Goal: Find specific page/section: Find specific page/section

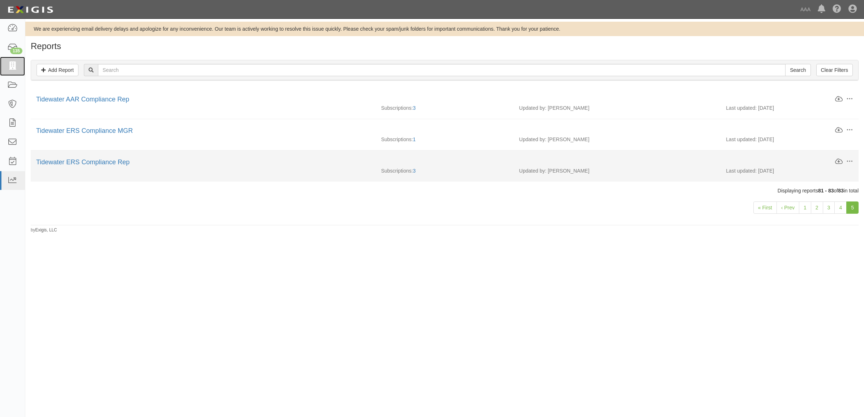
drag, startPoint x: 13, startPoint y: 64, endPoint x: 167, endPoint y: 176, distance: 189.8
click at [13, 65] on icon at bounding box center [12, 66] width 10 height 8
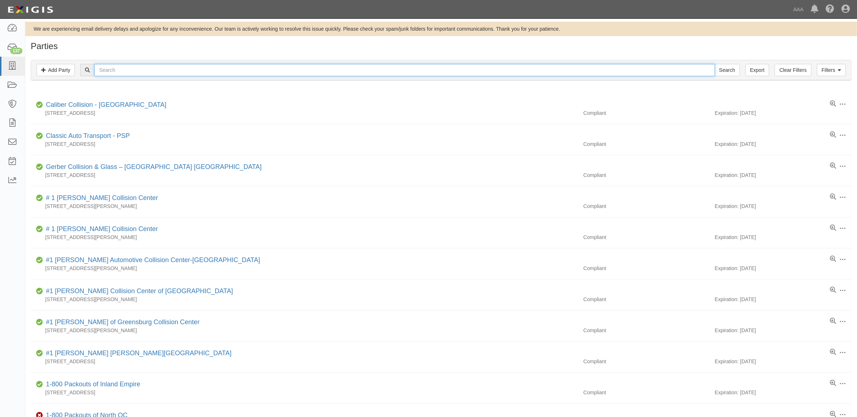
click at [114, 71] on input "text" at bounding box center [404, 70] width 620 height 12
type input "144419"
click at [714, 64] on input "Search" at bounding box center [726, 70] width 25 height 12
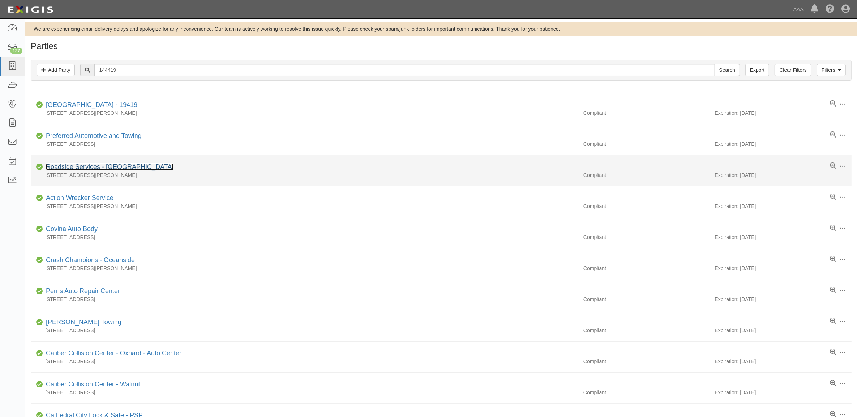
click at [102, 169] on link "Roadside Services - Lowell" at bounding box center [110, 166] width 128 height 7
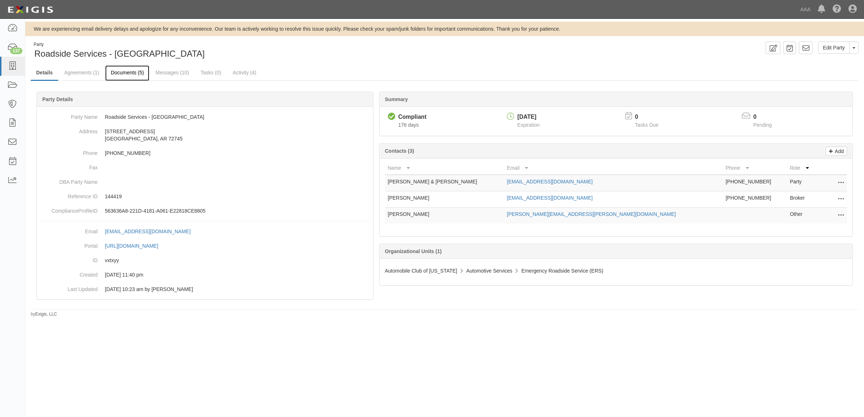
click at [139, 71] on link "Documents (5)" at bounding box center [127, 73] width 44 height 16
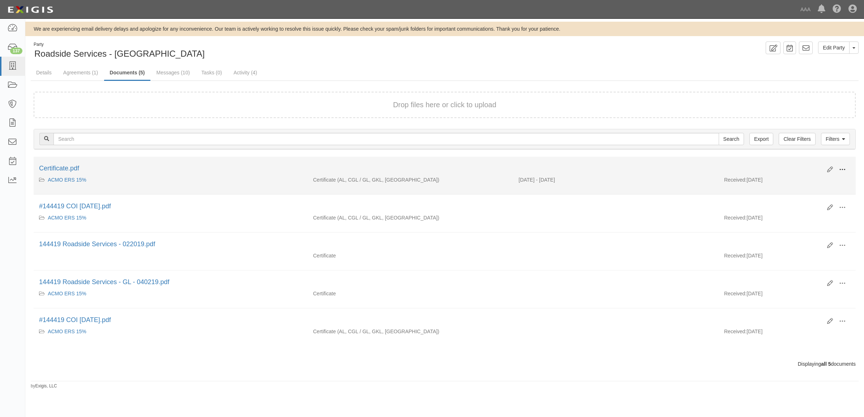
click at [841, 167] on span at bounding box center [842, 170] width 7 height 7
click at [821, 176] on link "View" at bounding box center [806, 180] width 57 height 13
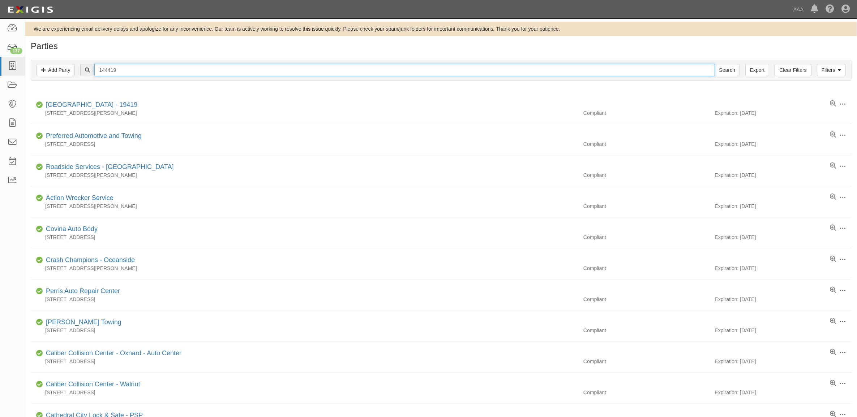
click at [115, 68] on input "144419" at bounding box center [404, 70] width 620 height 12
paste input "MACSPEED TOWING"
type input "MACSPEED TOWING"
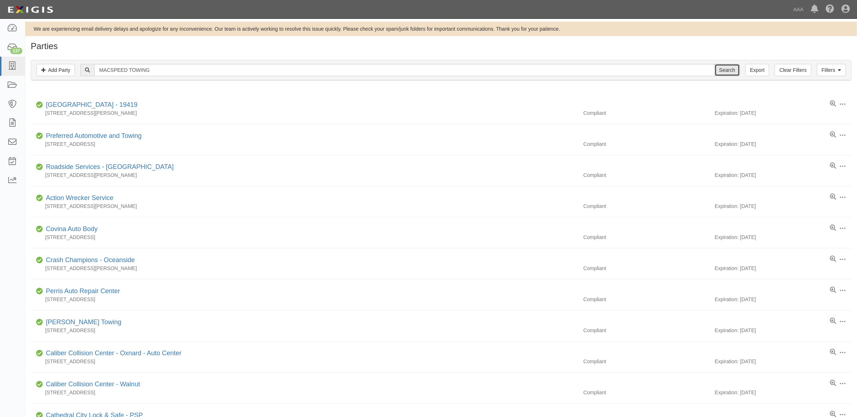
click at [717, 66] on input "Search" at bounding box center [726, 70] width 25 height 12
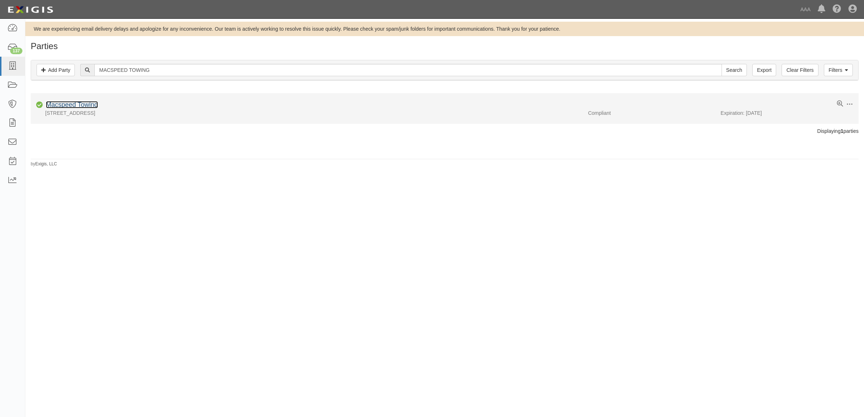
click at [74, 104] on link "Macspeed Towing" at bounding box center [72, 104] width 52 height 7
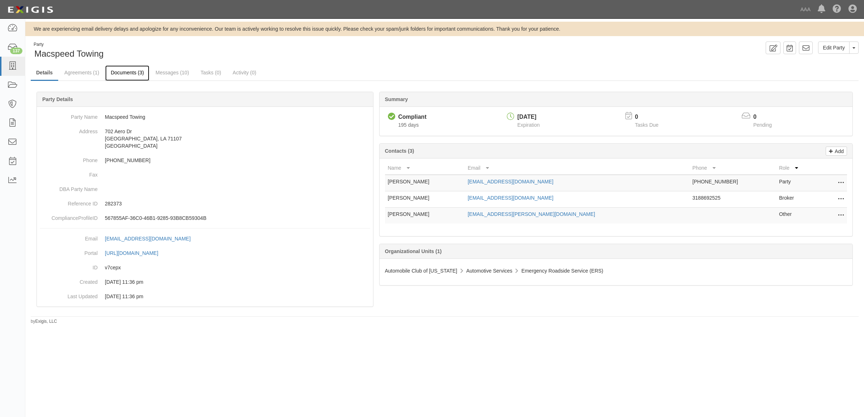
click at [120, 72] on link "Documents (3)" at bounding box center [127, 73] width 44 height 16
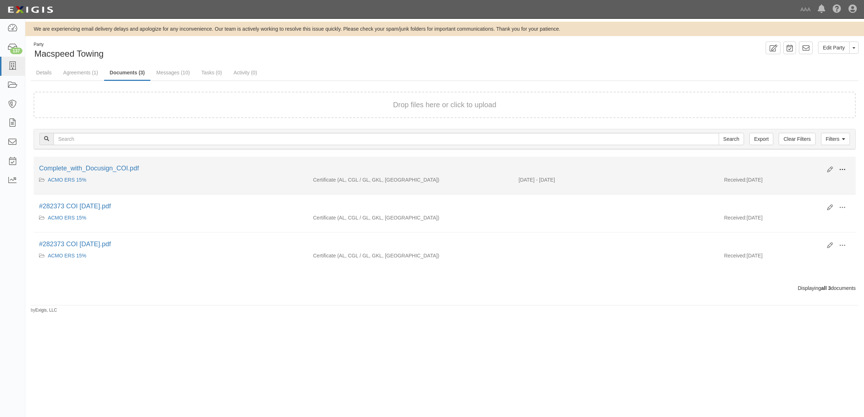
click at [839, 169] on span at bounding box center [842, 170] width 7 height 7
click at [816, 179] on link "View" at bounding box center [806, 180] width 57 height 13
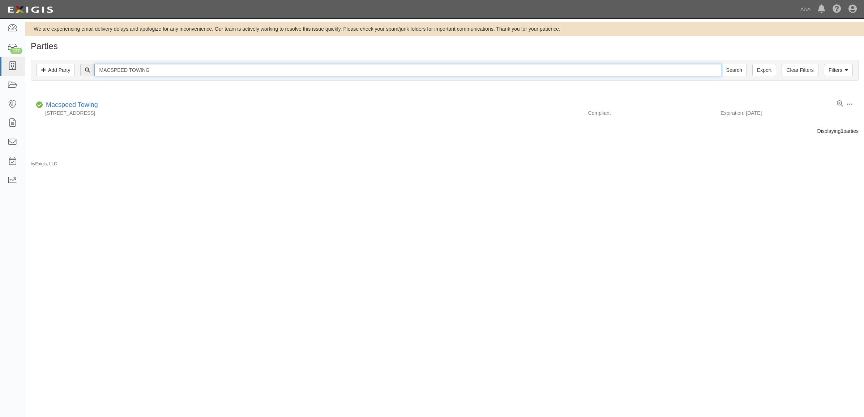
click at [163, 68] on input "MACSPEED TOWING" at bounding box center [407, 70] width 627 height 12
paste input "D & R TOWING & RECOVERY, LLC,LAFAYETTE"
type input "D & R TOWING & RECOVERY, LLC,LAFAYETTE"
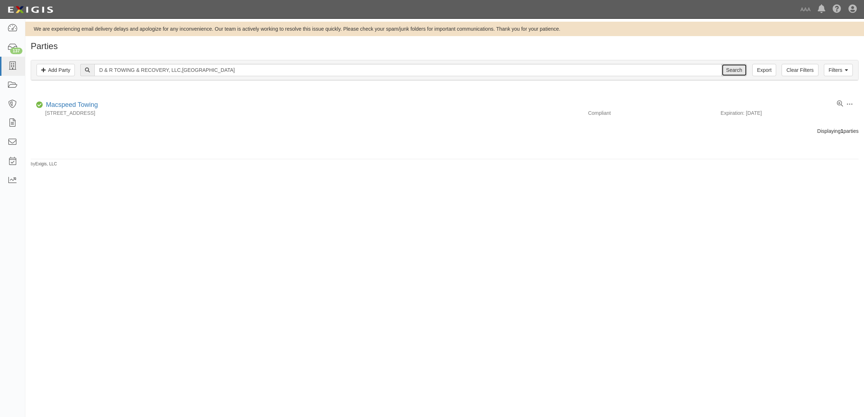
click at [735, 68] on input "Search" at bounding box center [733, 70] width 25 height 12
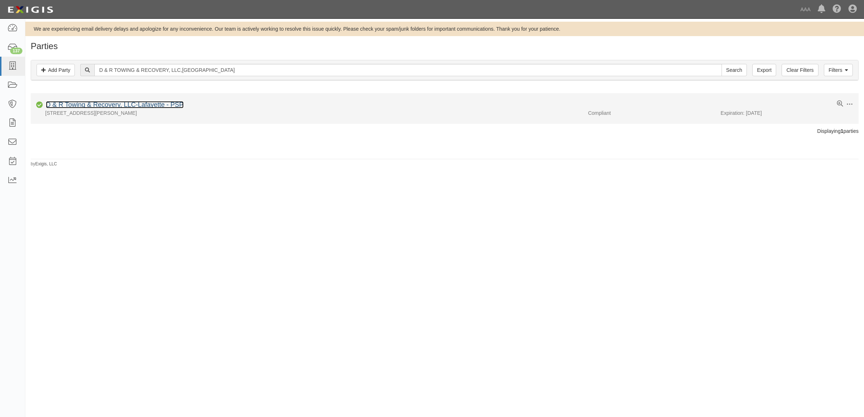
click at [116, 108] on link "D & R Towing & Recovery, LLC-Lafayette - PSP" at bounding box center [115, 104] width 138 height 7
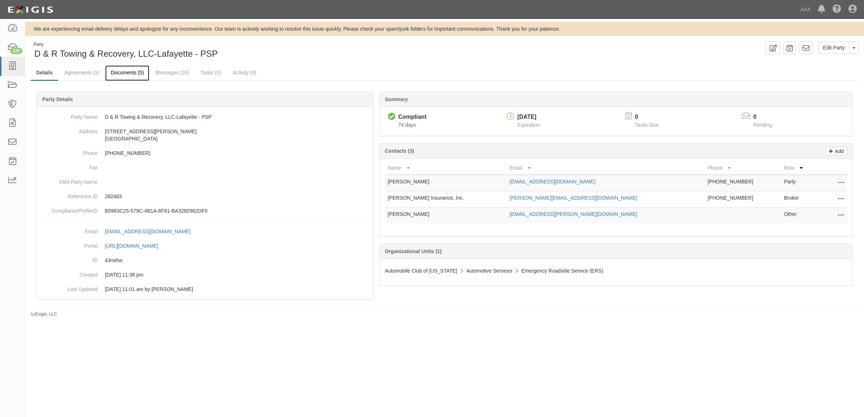
click at [122, 73] on link "Documents (5)" at bounding box center [127, 73] width 44 height 16
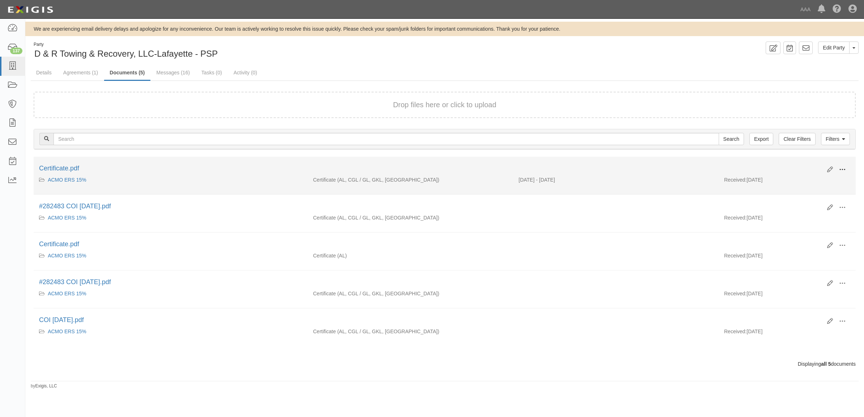
drag, startPoint x: 846, startPoint y: 167, endPoint x: 838, endPoint y: 169, distance: 8.2
click at [844, 167] on button at bounding box center [842, 170] width 16 height 12
click at [822, 175] on link "View" at bounding box center [806, 180] width 57 height 13
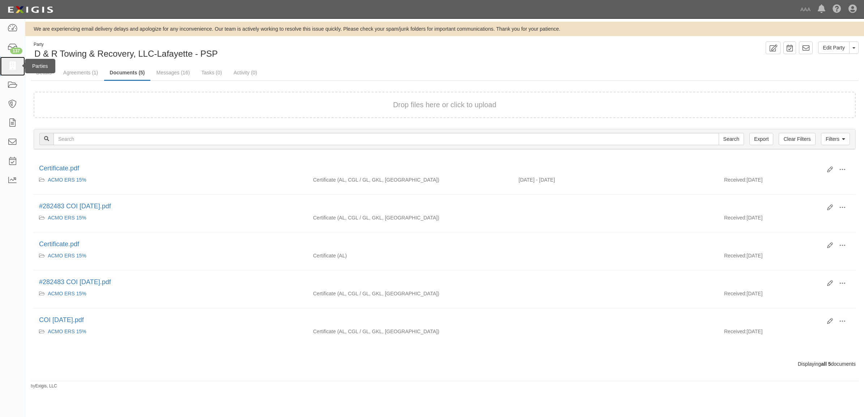
drag, startPoint x: 12, startPoint y: 66, endPoint x: 23, endPoint y: 70, distance: 11.9
click at [12, 66] on icon at bounding box center [12, 66] width 10 height 8
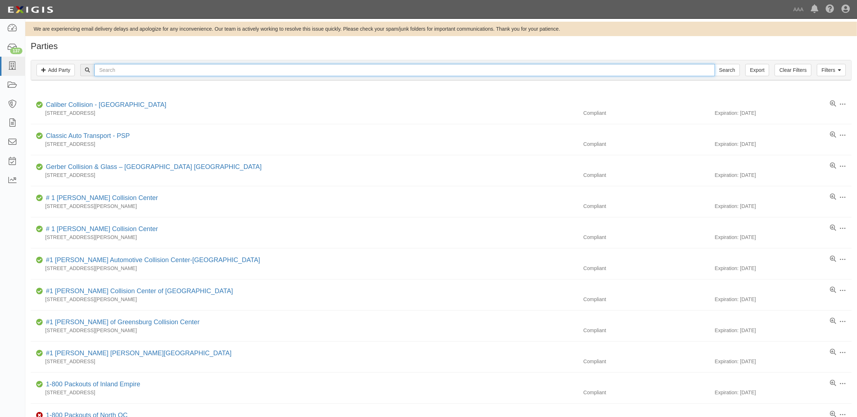
click at [185, 72] on input "text" at bounding box center [404, 70] width 620 height 12
paste input "367710"
type input "367710"
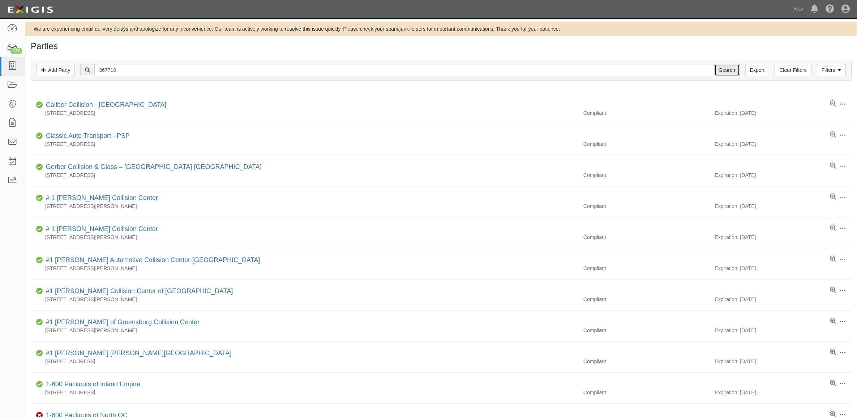
click at [727, 71] on input "Search" at bounding box center [726, 70] width 25 height 12
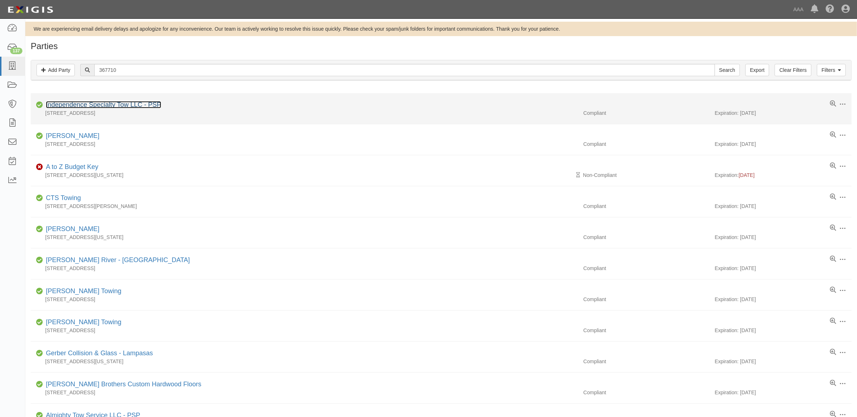
click at [110, 107] on link "Independence Specialty Tow LLC - PSP" at bounding box center [103, 104] width 115 height 7
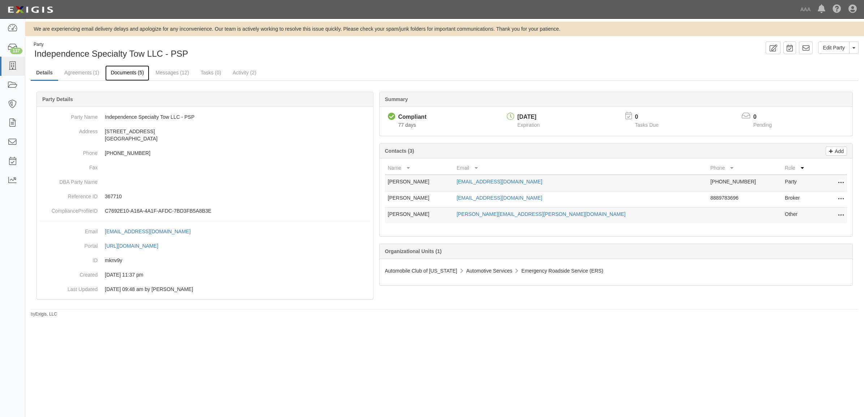
click at [117, 72] on link "Documents (5)" at bounding box center [127, 73] width 44 height 16
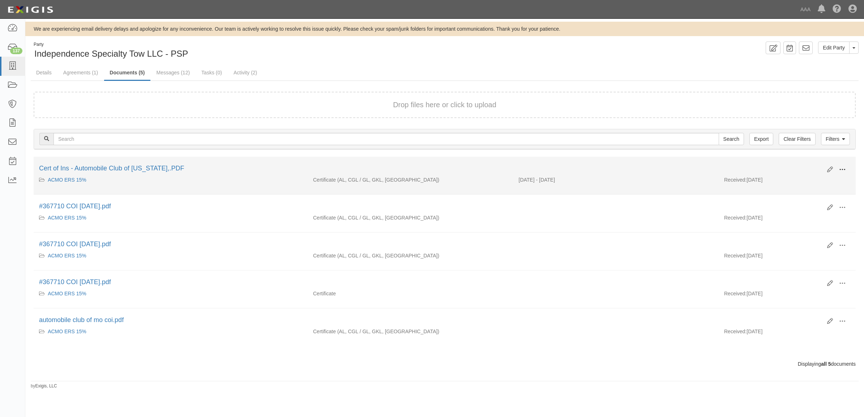
click at [844, 170] on span at bounding box center [842, 170] width 7 height 7
click at [808, 177] on link "View" at bounding box center [806, 180] width 57 height 13
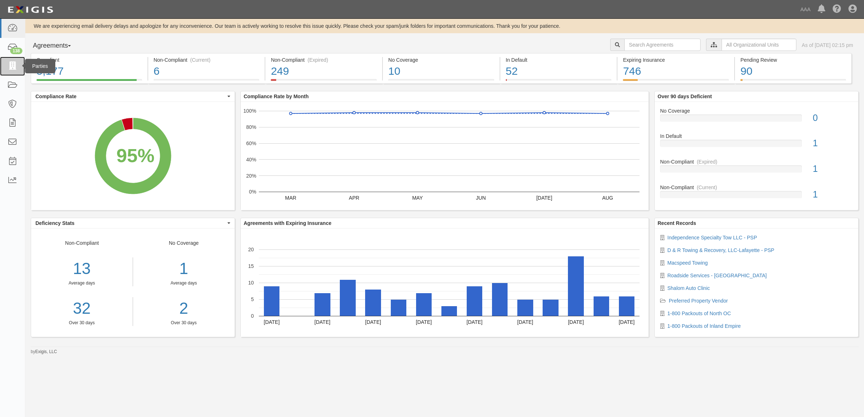
click at [10, 63] on icon at bounding box center [12, 66] width 10 height 8
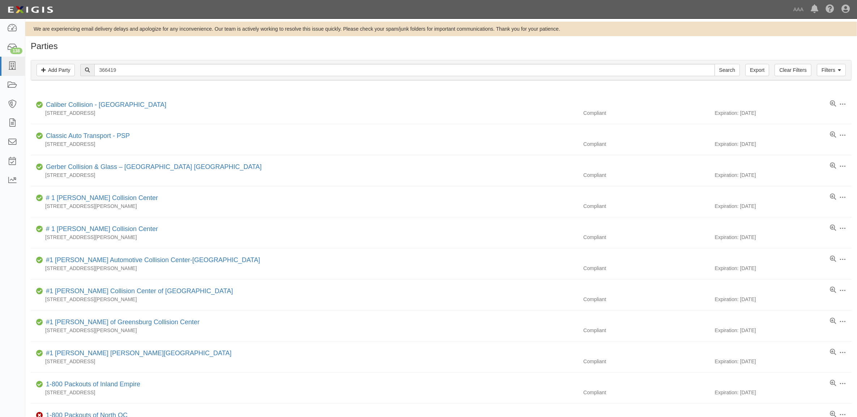
type input "366419"
click at [714, 64] on input "Search" at bounding box center [726, 70] width 25 height 12
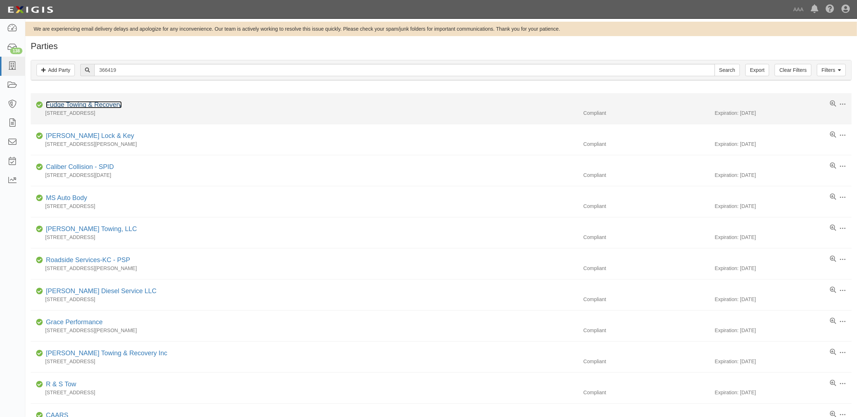
click at [99, 107] on link "Fudge Towing & Recovery" at bounding box center [84, 104] width 76 height 7
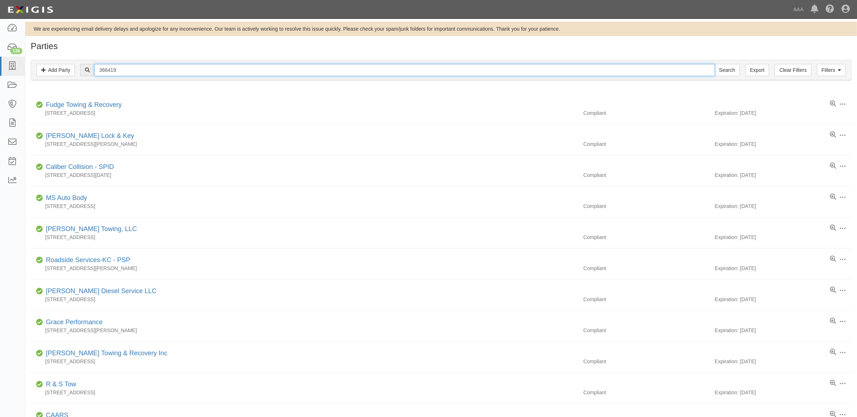
click at [143, 66] on input "366419" at bounding box center [404, 70] width 620 height 12
paste input "258"
type input "366258"
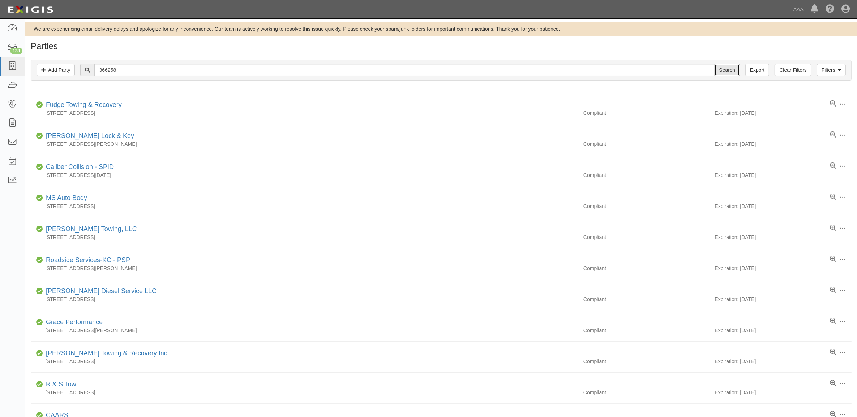
click at [734, 68] on input "Search" at bounding box center [726, 70] width 25 height 12
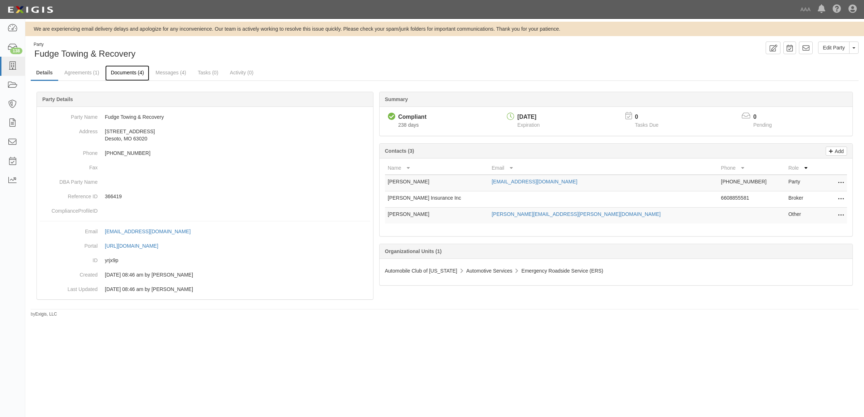
click at [121, 72] on link "Documents (4)" at bounding box center [127, 73] width 44 height 16
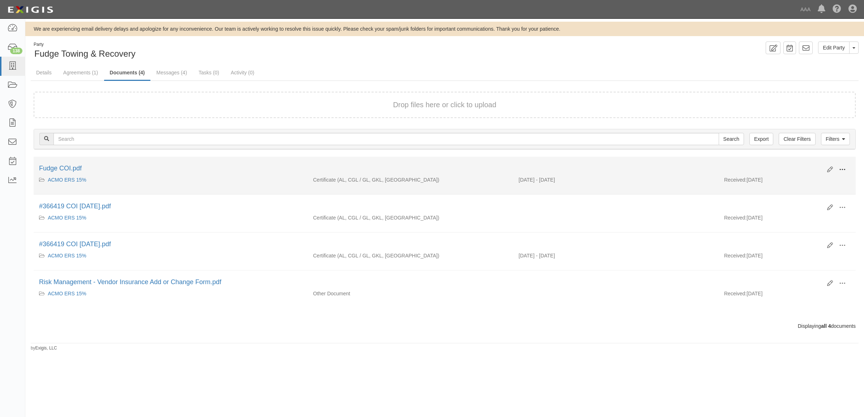
click at [842, 168] on span at bounding box center [842, 170] width 7 height 7
click at [829, 180] on link "View" at bounding box center [806, 180] width 57 height 13
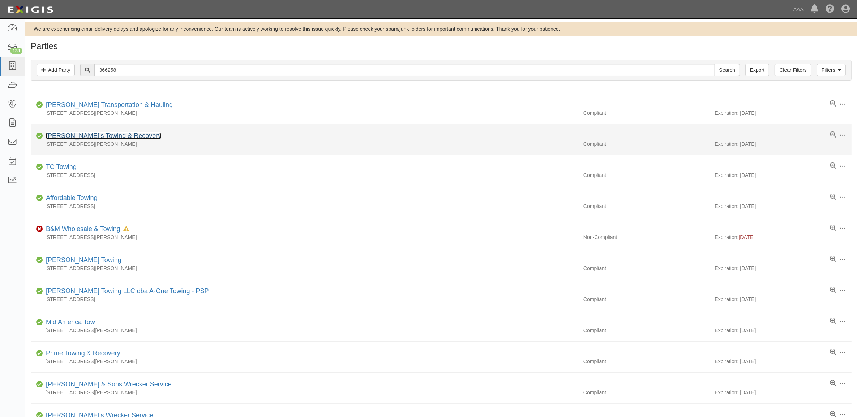
click at [102, 134] on link "[PERSON_NAME]'s Towing & Recovery" at bounding box center [103, 135] width 115 height 7
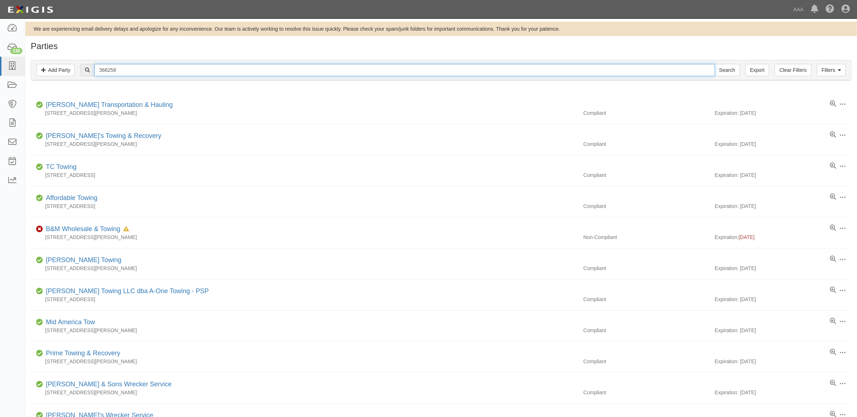
click at [137, 64] on input "366258" at bounding box center [404, 70] width 620 height 12
paste input "5834"
type input "365834"
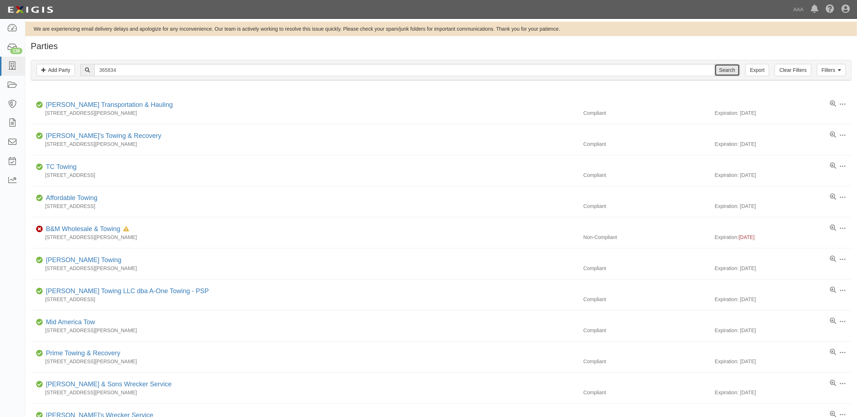
click at [734, 71] on input "Search" at bounding box center [726, 70] width 25 height 12
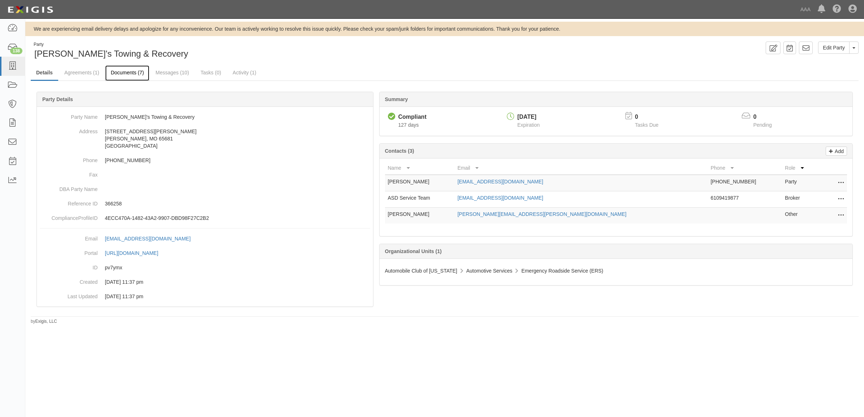
click at [135, 71] on link "Documents (7)" at bounding box center [127, 73] width 44 height 16
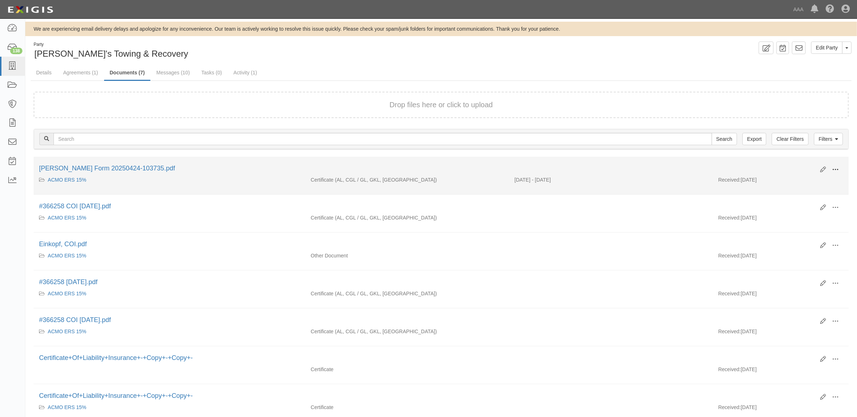
click at [837, 171] on span at bounding box center [835, 170] width 7 height 7
click at [810, 178] on link "View" at bounding box center [799, 180] width 57 height 13
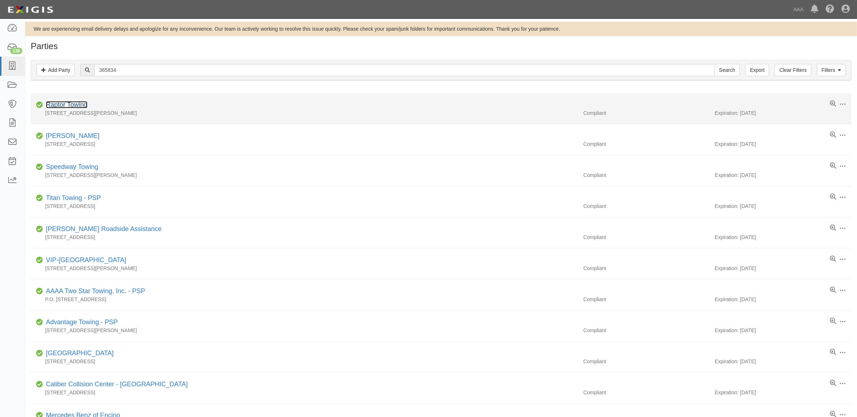
click at [76, 107] on link "Raptor Towing" at bounding box center [67, 104] width 42 height 7
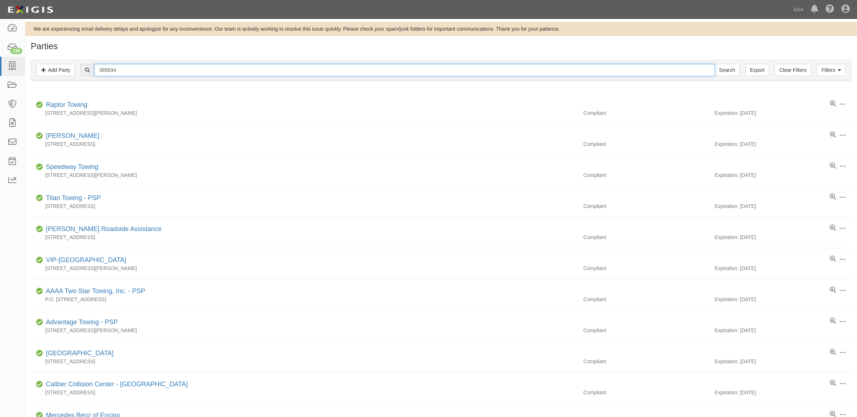
click at [126, 73] on input "365834" at bounding box center [404, 70] width 620 height 12
paste input "28281"
type input "282814"
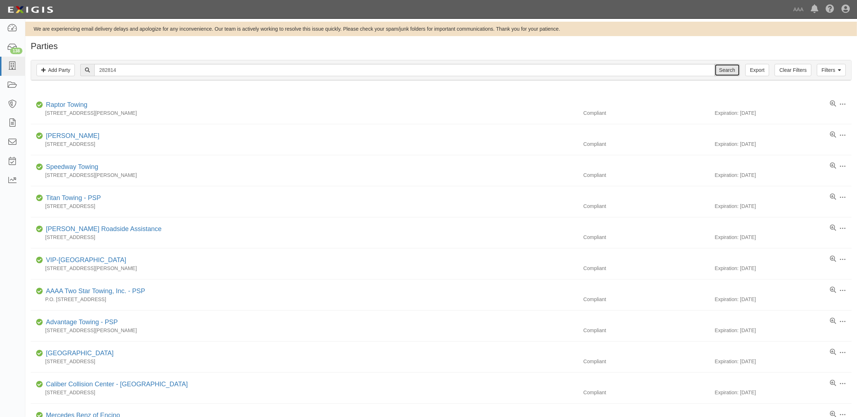
click at [718, 74] on input "Search" at bounding box center [726, 70] width 25 height 12
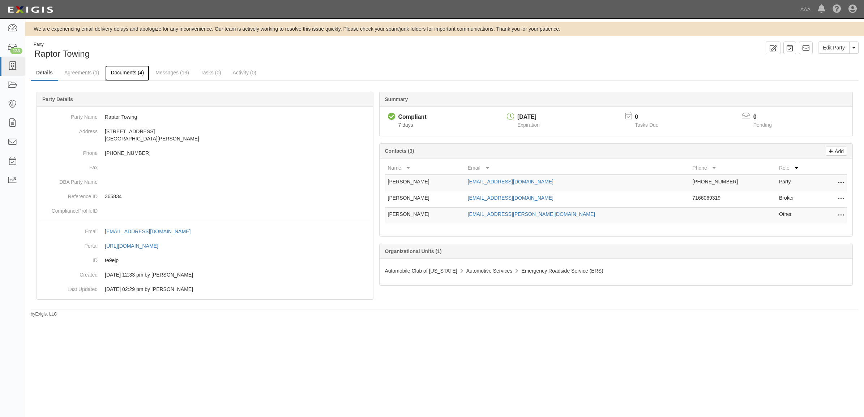
click at [131, 71] on link "Documents (4)" at bounding box center [127, 73] width 44 height 16
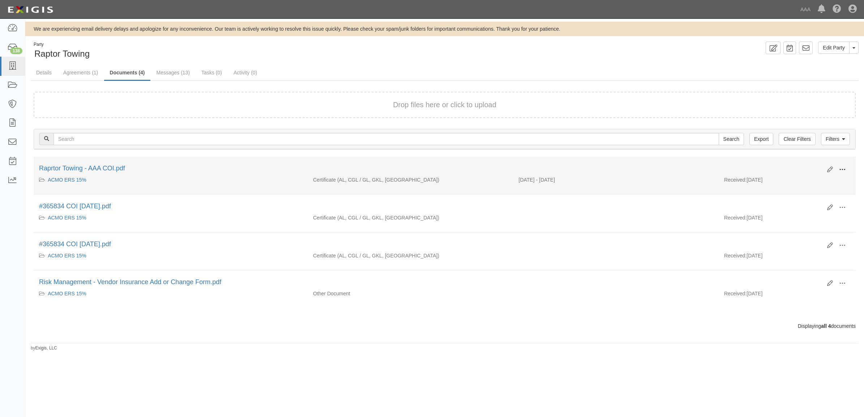
drag, startPoint x: 847, startPoint y: 168, endPoint x: 825, endPoint y: 177, distance: 24.4
click at [846, 169] on button at bounding box center [842, 170] width 16 height 12
click at [818, 177] on link "View" at bounding box center [806, 180] width 57 height 13
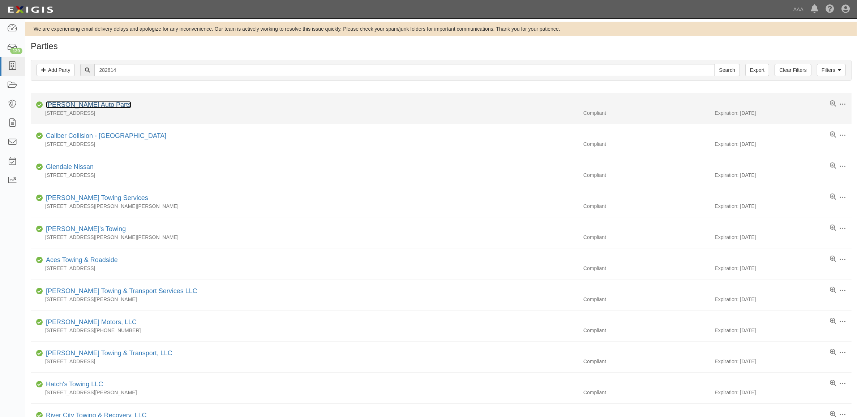
click at [87, 106] on link "[PERSON_NAME] Auto Parts" at bounding box center [88, 104] width 85 height 7
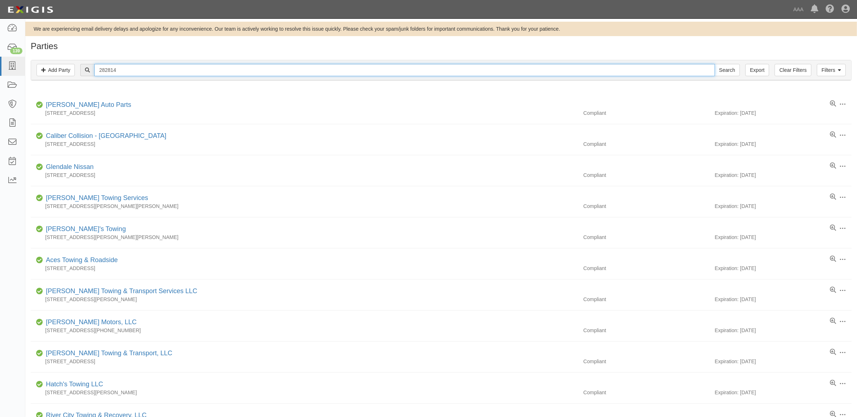
click at [145, 73] on input "282814" at bounding box center [404, 70] width 620 height 12
paste input "366258"
type input "366258"
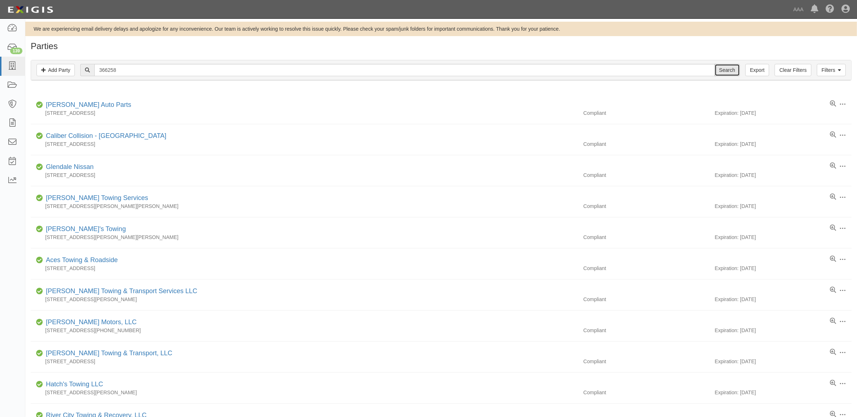
drag, startPoint x: 731, startPoint y: 70, endPoint x: 725, endPoint y: 72, distance: 6.6
click at [727, 72] on input "Search" at bounding box center [726, 70] width 25 height 12
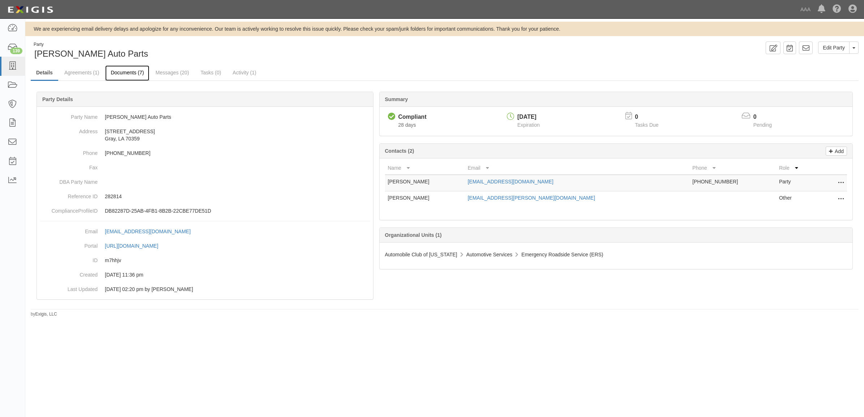
click at [123, 70] on link "Documents (7)" at bounding box center [127, 73] width 44 height 16
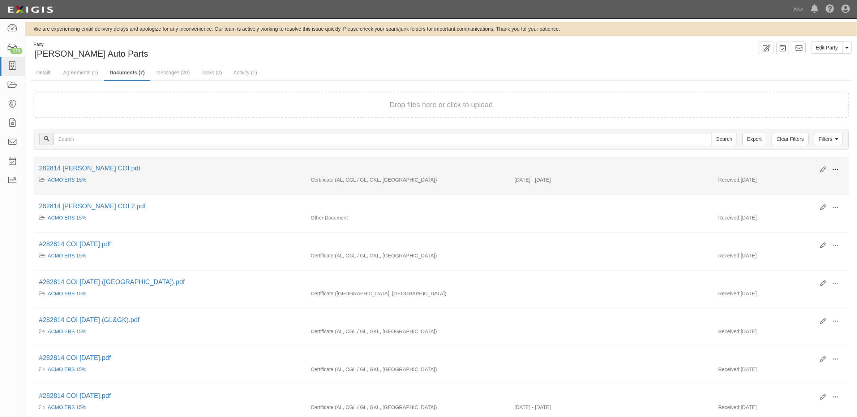
click at [835, 167] on span at bounding box center [835, 170] width 7 height 7
click at [822, 176] on link "View" at bounding box center [799, 180] width 57 height 13
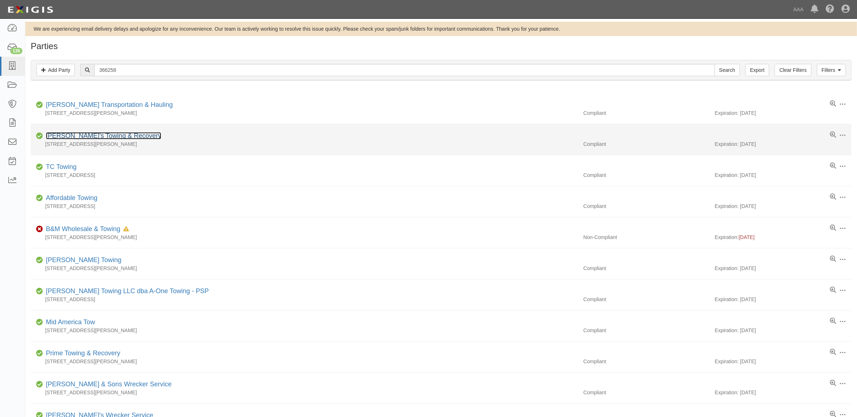
click at [94, 134] on link "[PERSON_NAME]'s Towing & Recovery" at bounding box center [103, 135] width 115 height 7
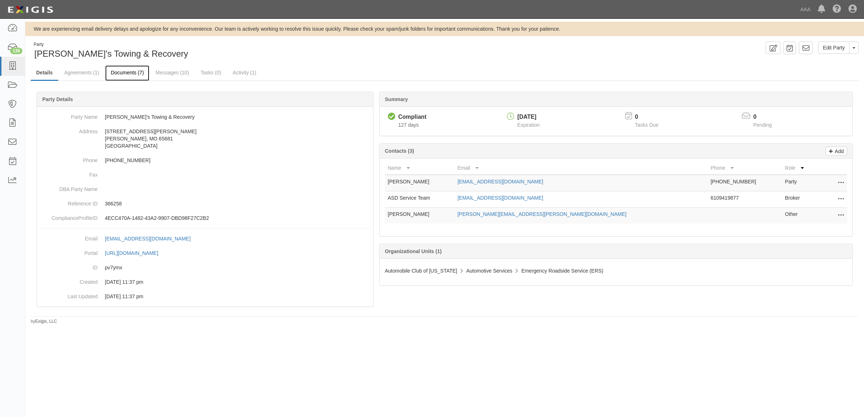
click at [134, 74] on link "Documents (7)" at bounding box center [127, 73] width 44 height 16
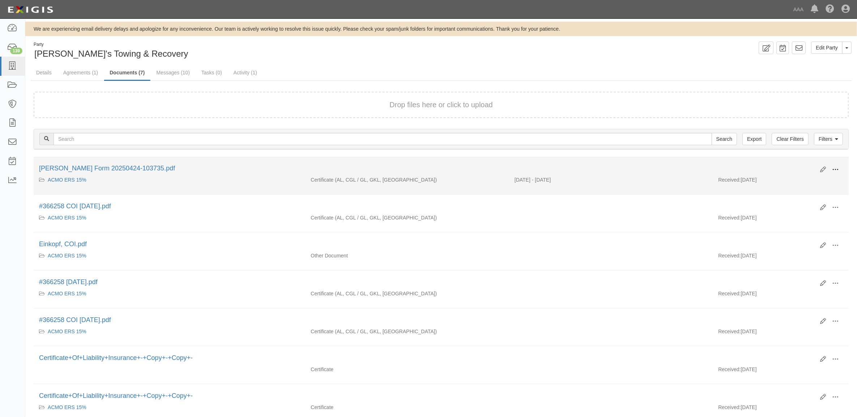
drag, startPoint x: 833, startPoint y: 167, endPoint x: 826, endPoint y: 174, distance: 10.0
click at [833, 167] on span at bounding box center [835, 170] width 7 height 7
click at [819, 177] on link "View" at bounding box center [799, 180] width 57 height 13
